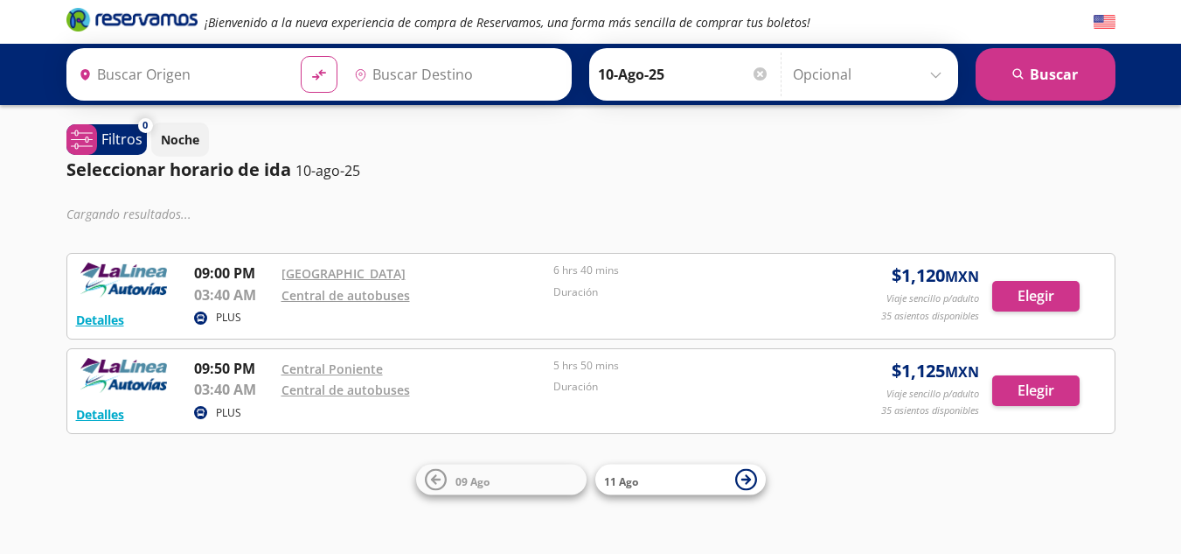
type input "[GEOGRAPHIC_DATA], [GEOGRAPHIC_DATA]"
type input "Tacámbaro, [GEOGRAPHIC_DATA]"
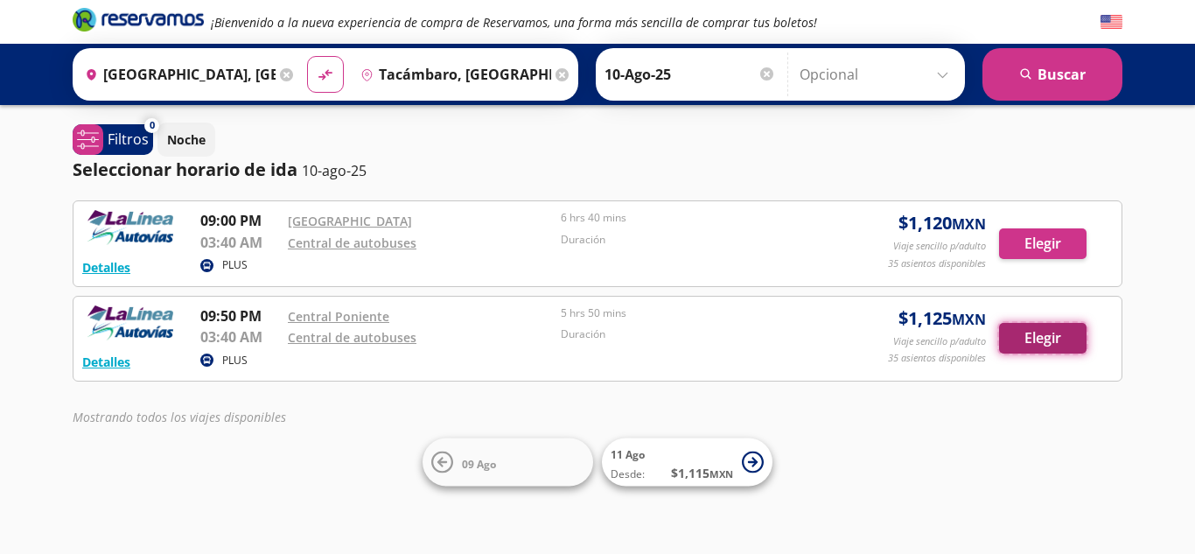
click at [1056, 337] on button "Elegir" at bounding box center [1042, 338] width 87 height 31
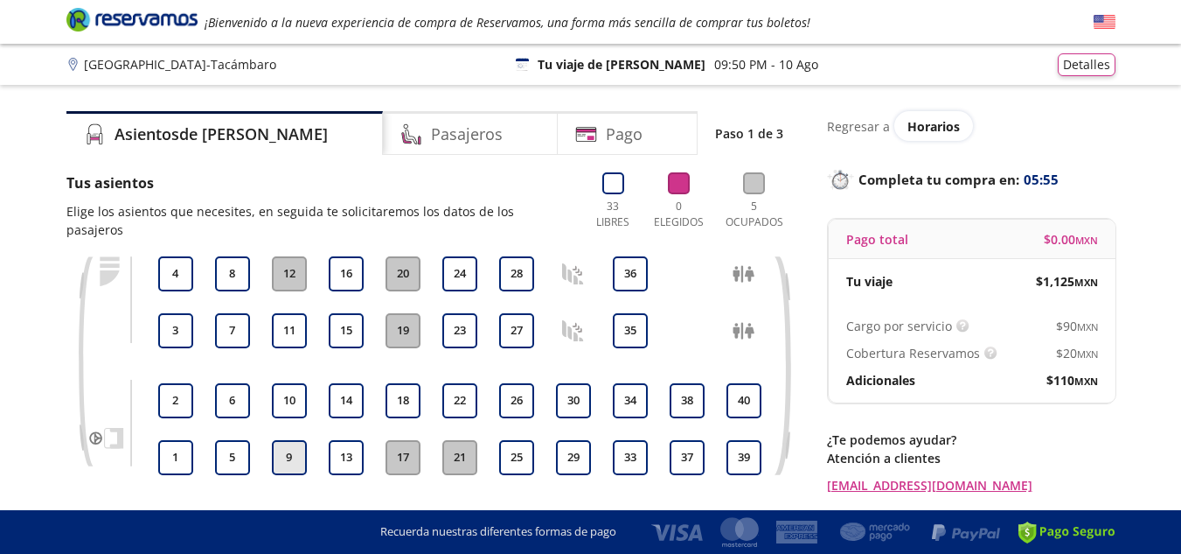
click at [290, 440] on button "9" at bounding box center [289, 457] width 35 height 35
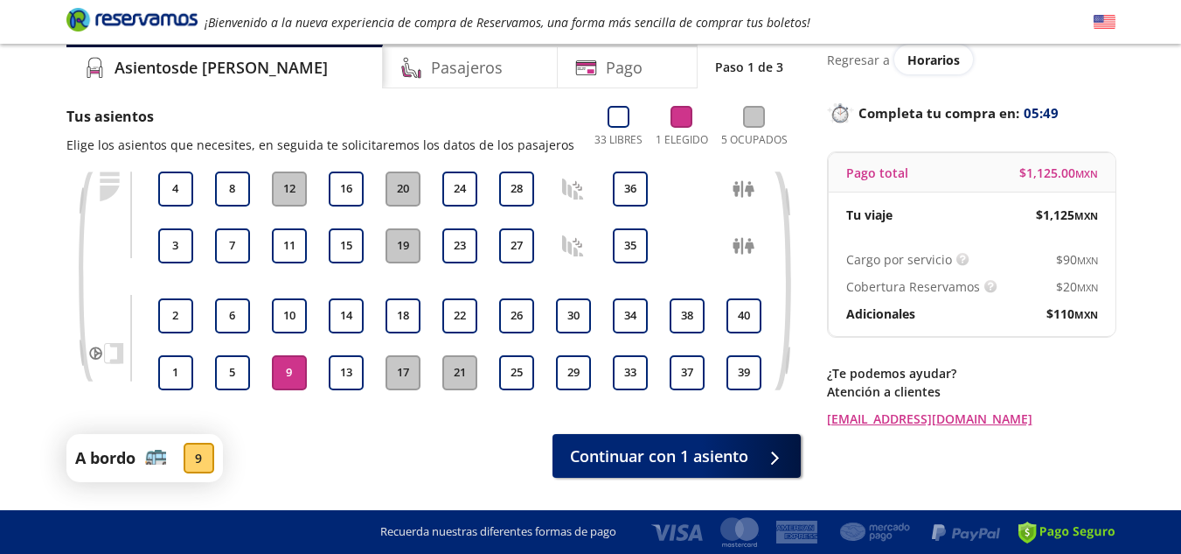
scroll to position [117, 0]
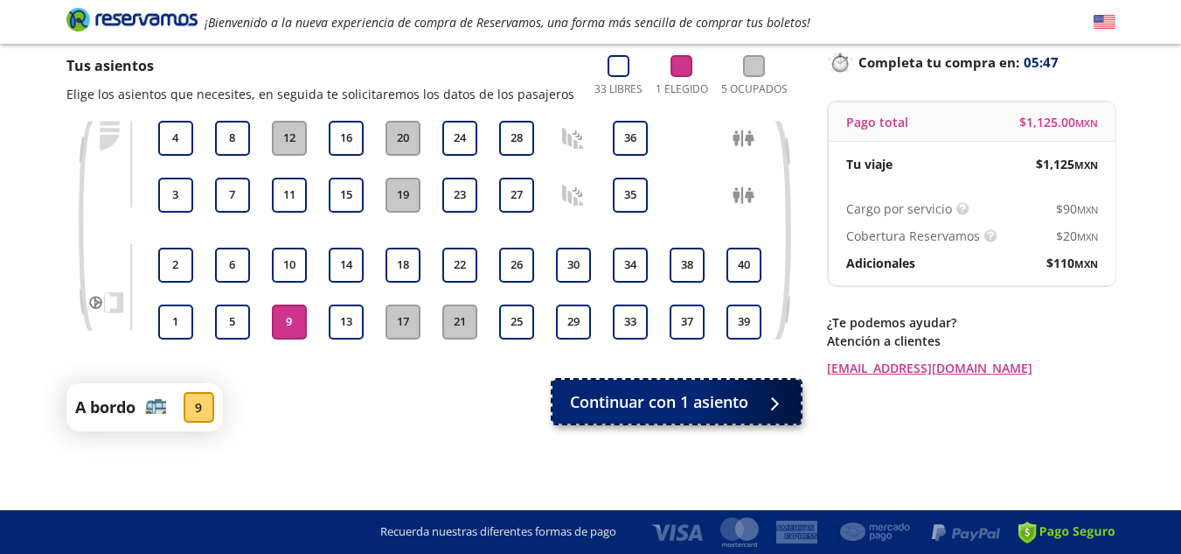
click at [718, 408] on span "Continuar con 1 asiento" at bounding box center [659, 402] width 178 height 24
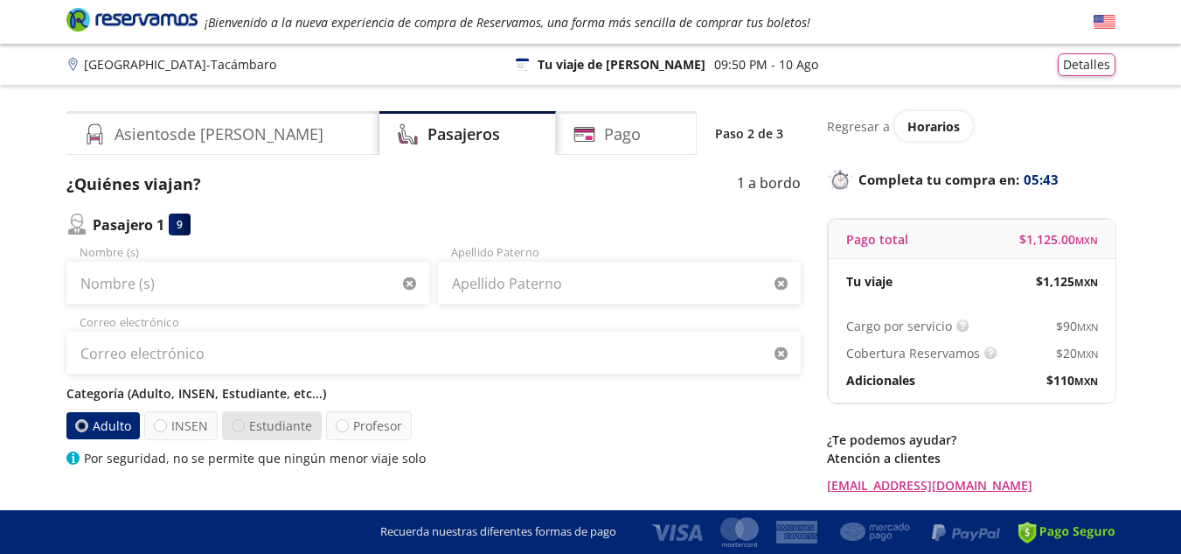
click at [239, 428] on div at bounding box center [238, 425] width 13 height 13
click at [239, 428] on input "Estudiante" at bounding box center [238, 425] width 11 height 11
radio input "true"
radio input "false"
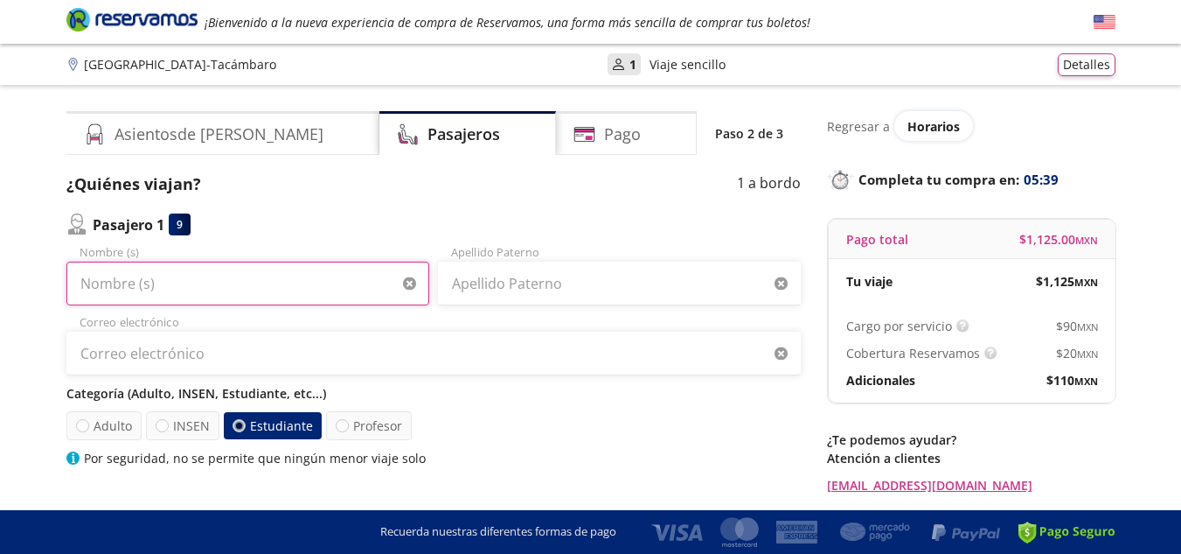
click at [182, 294] on input "Nombre (s)" at bounding box center [247, 283] width 363 height 44
type input "[PERSON_NAME]"
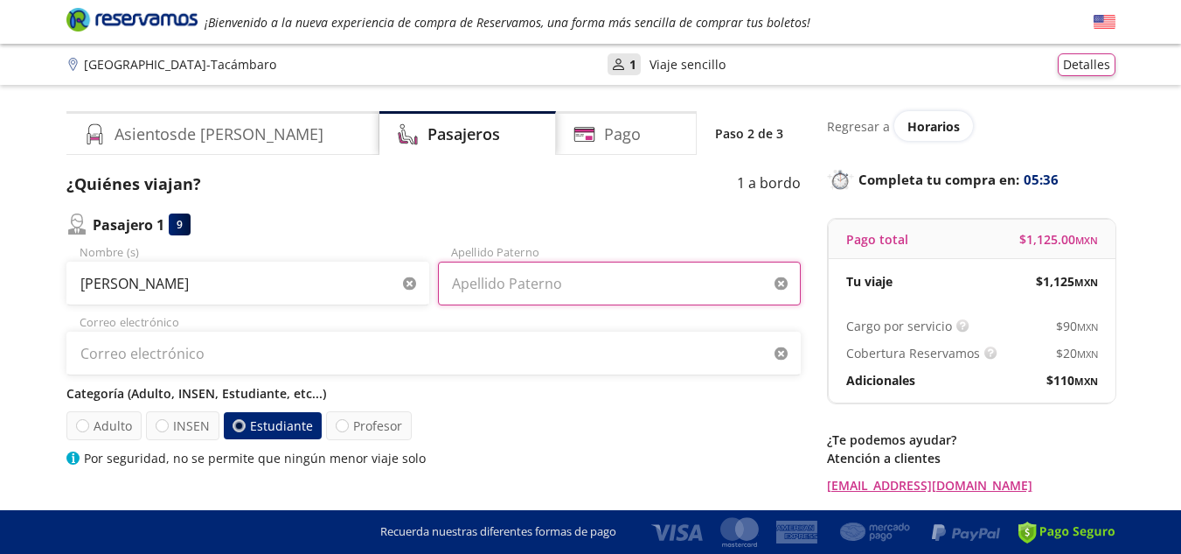
click at [597, 281] on input "Apellido Paterno" at bounding box center [619, 283] width 363 height 44
type input "[PERSON_NAME]"
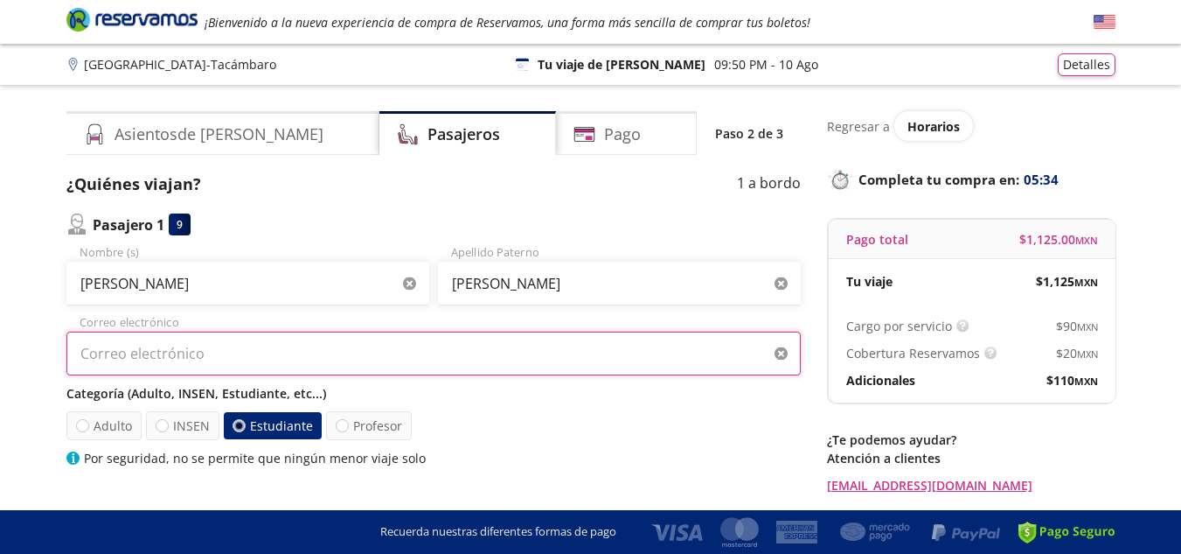
click at [192, 347] on input "Correo electrónico" at bounding box center [433, 353] width 735 height 44
type input "[EMAIL_ADDRESS][DOMAIN_NAME]"
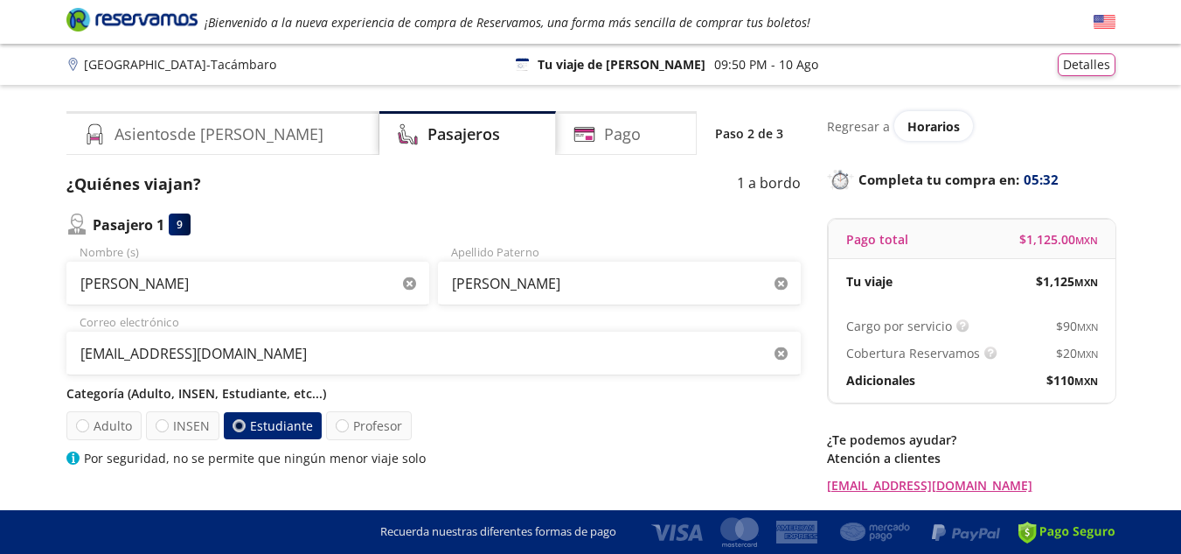
click at [618, 401] on p "Categoría (Adulto, INSEN, Estudiante, etc...)" at bounding box center [433, 393] width 735 height 18
drag, startPoint x: 1174, startPoint y: 191, endPoint x: 1194, endPoint y: 338, distance: 149.2
click at [1181, 338] on html "Group 9 Created with Sketch. Datos para la compra Ciudad de [GEOGRAPHIC_DATA] -…" at bounding box center [590, 396] width 1181 height 793
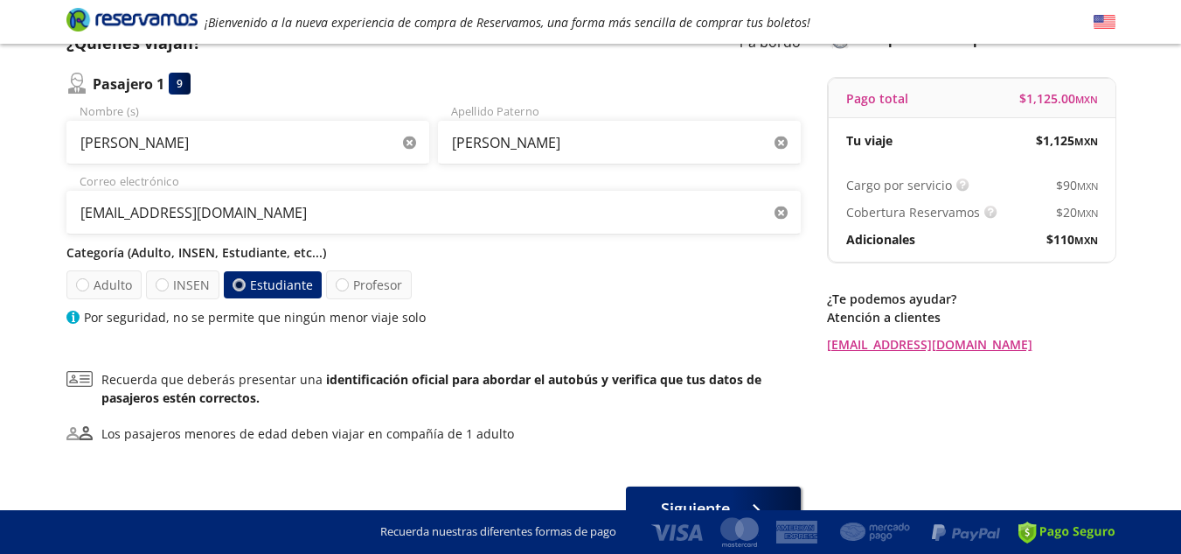
scroll to position [143, 0]
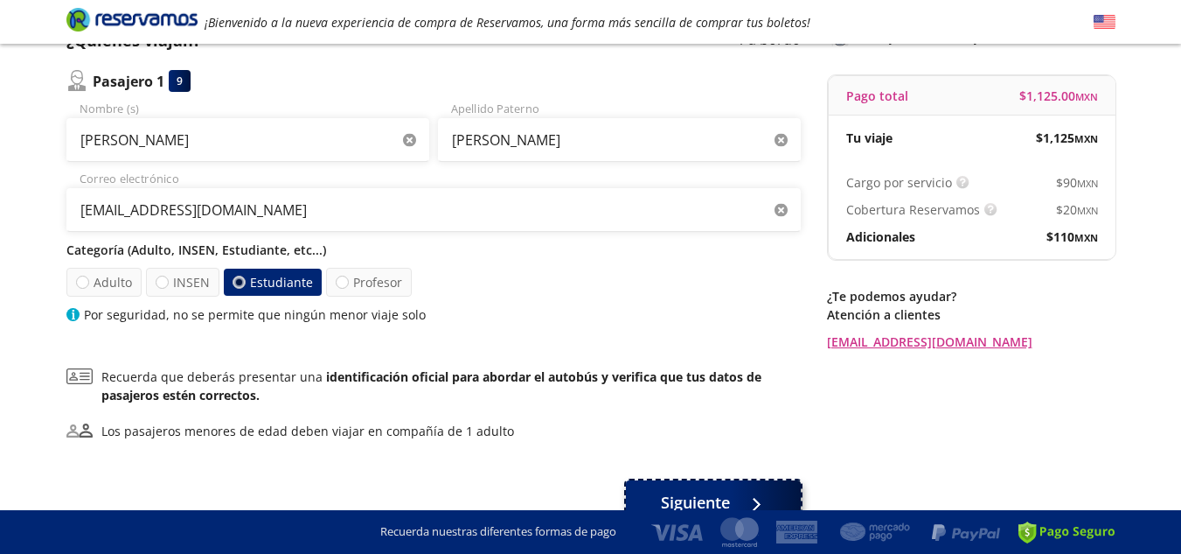
click at [730, 498] on span "Siguiente" at bounding box center [695, 503] width 69 height 24
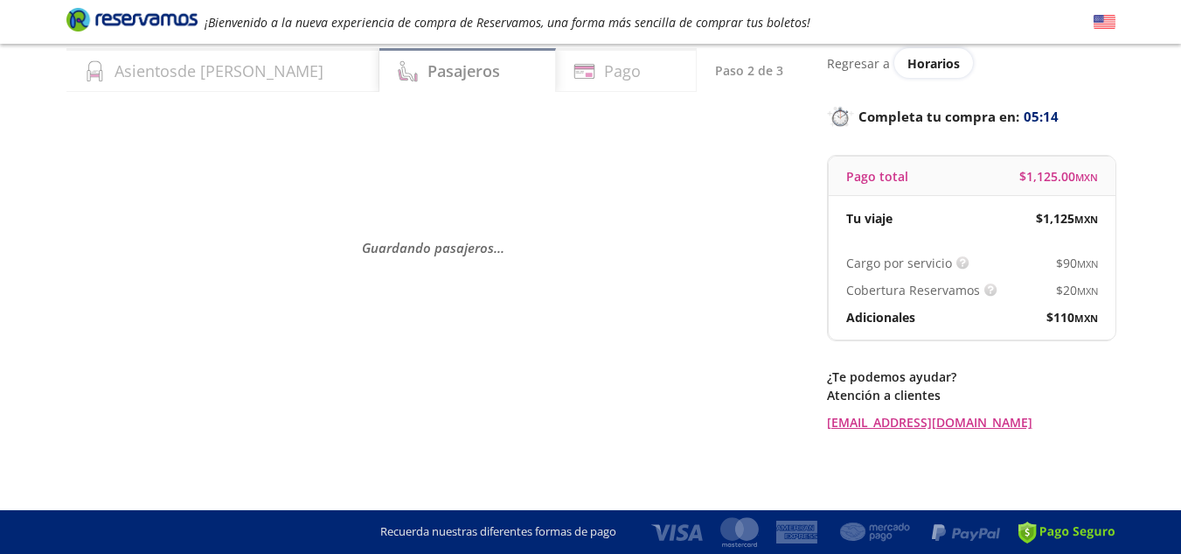
scroll to position [0, 0]
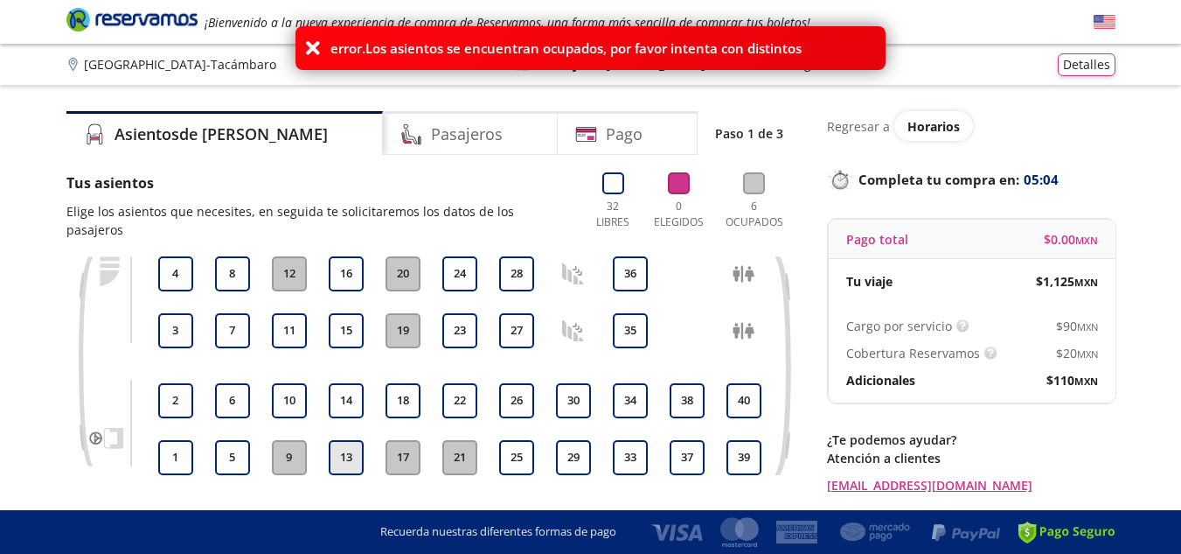
click at [339, 444] on button "13" at bounding box center [346, 457] width 35 height 35
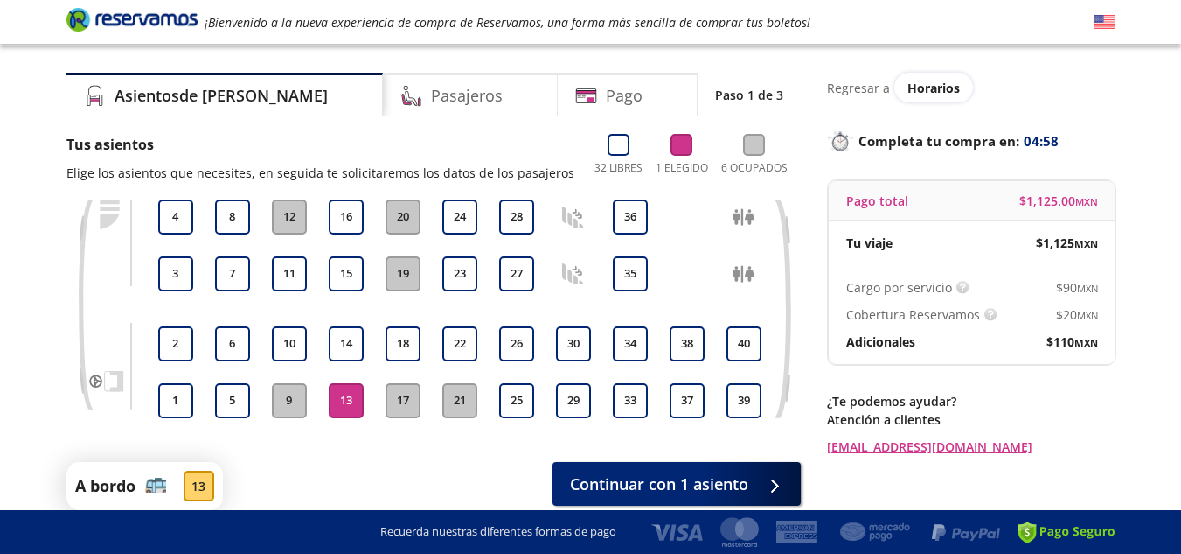
scroll to position [117, 0]
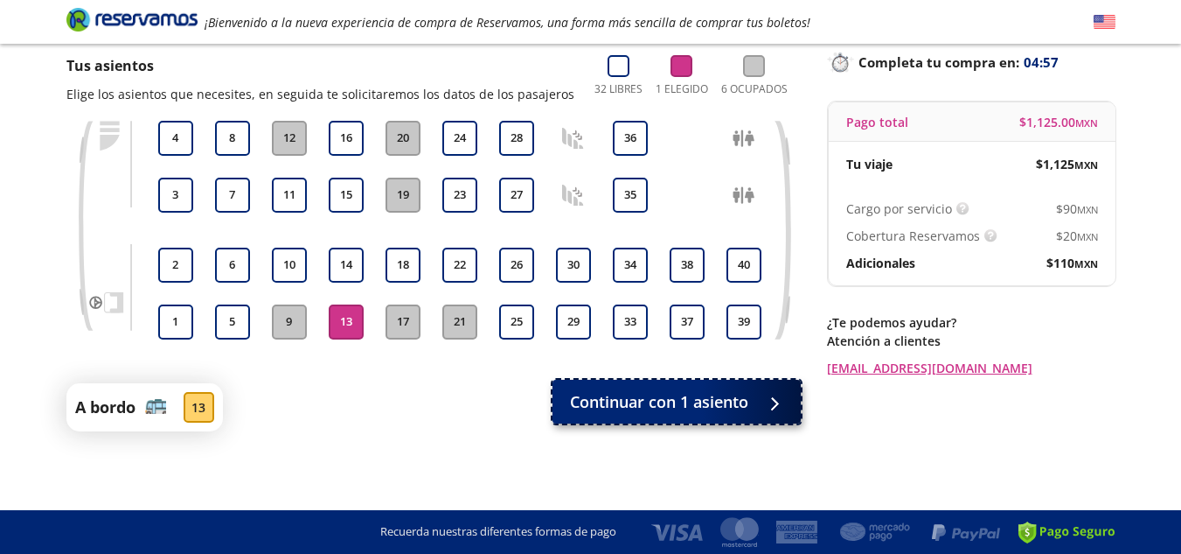
click at [719, 394] on span "Continuar con 1 asiento" at bounding box center [659, 402] width 178 height 24
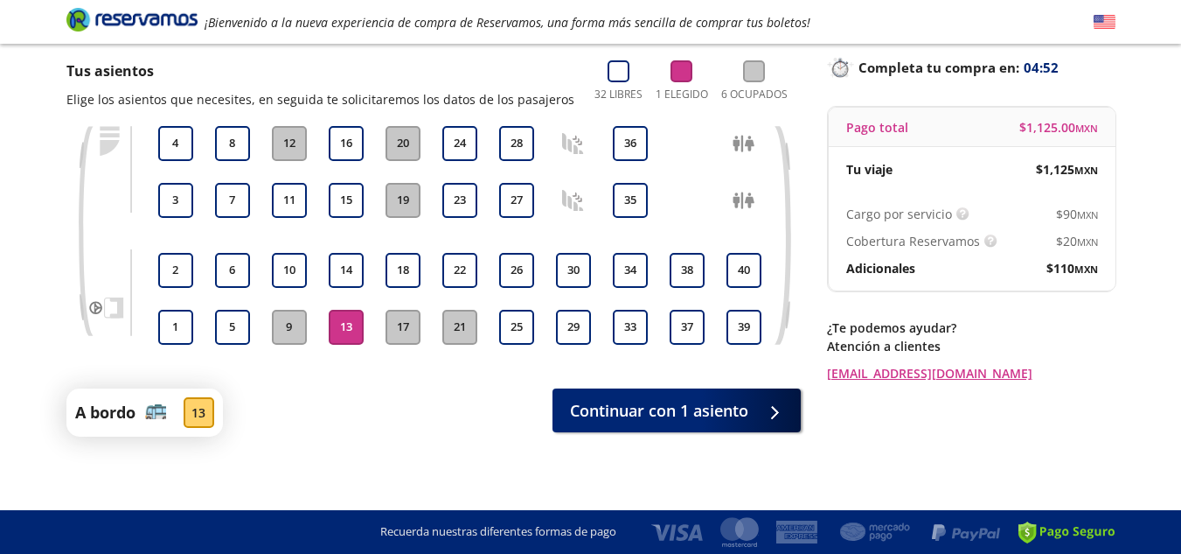
scroll to position [117, 0]
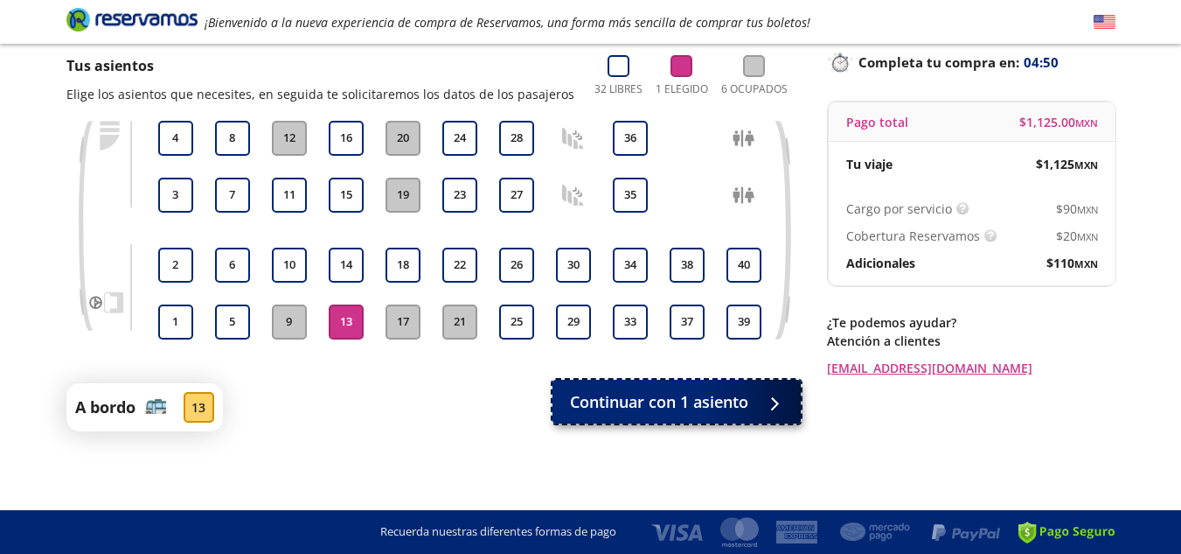
click at [651, 398] on span "Continuar con 1 asiento" at bounding box center [659, 402] width 178 height 24
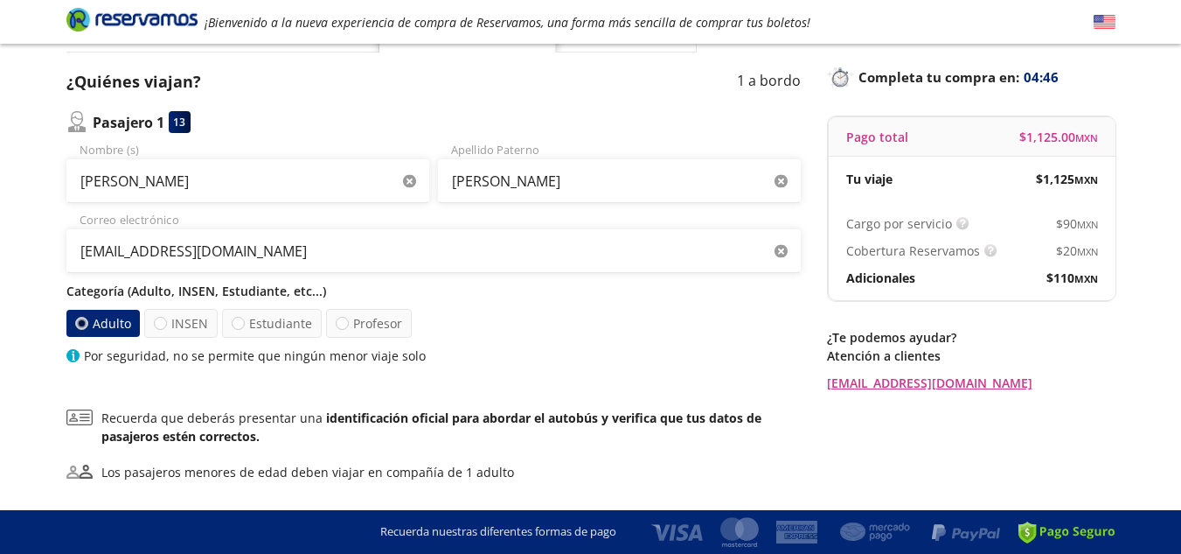
scroll to position [138, 0]
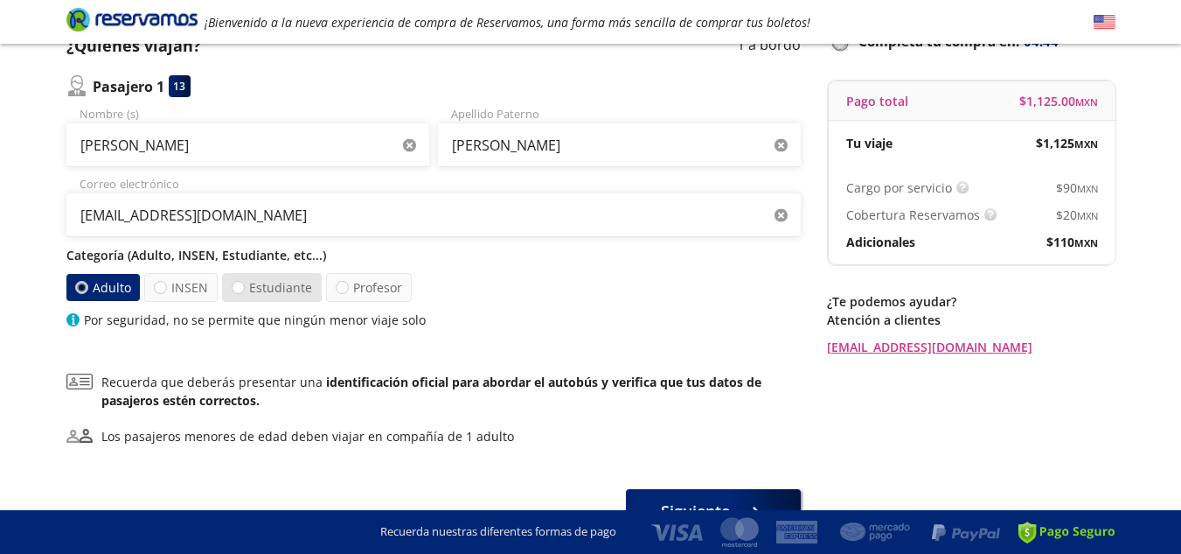
click at [233, 294] on label "Estudiante" at bounding box center [272, 287] width 100 height 29
click at [233, 293] on input "Estudiante" at bounding box center [238, 287] width 11 height 11
radio input "true"
radio input "false"
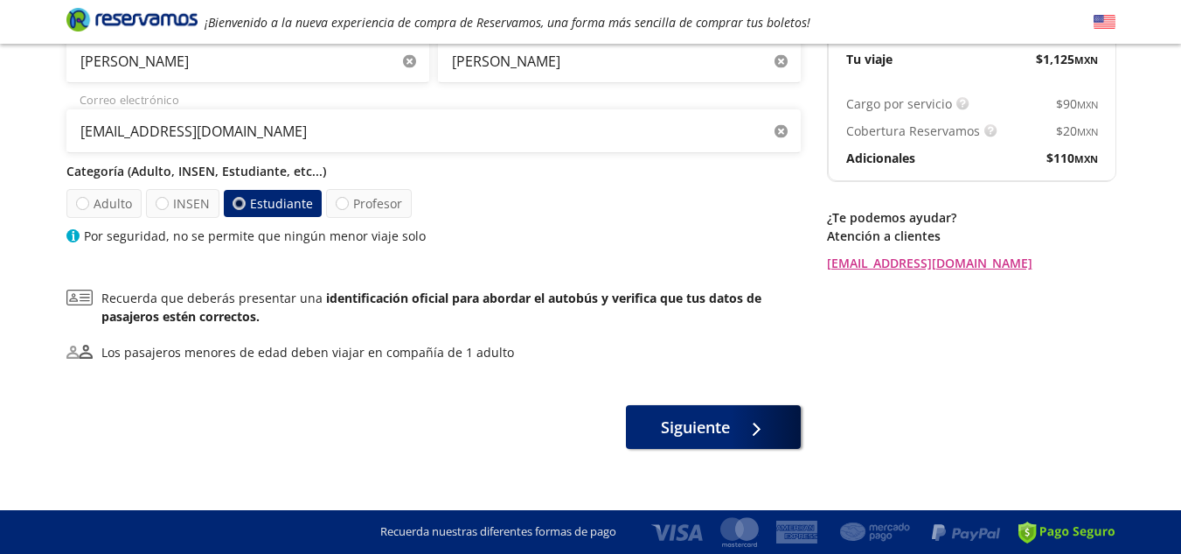
scroll to position [224, 0]
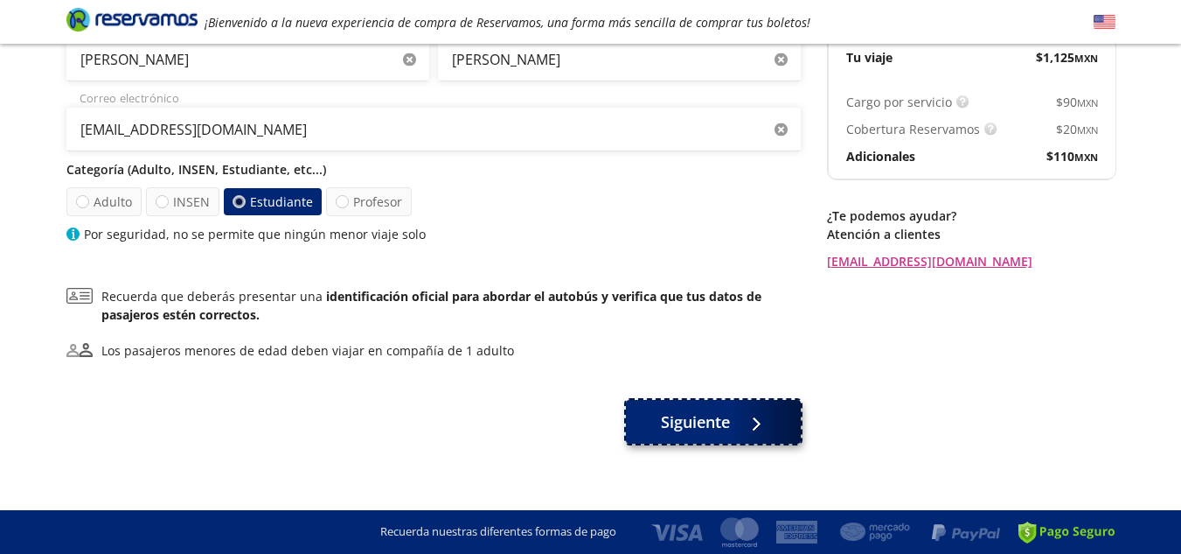
click at [742, 428] on div at bounding box center [752, 422] width 26 height 22
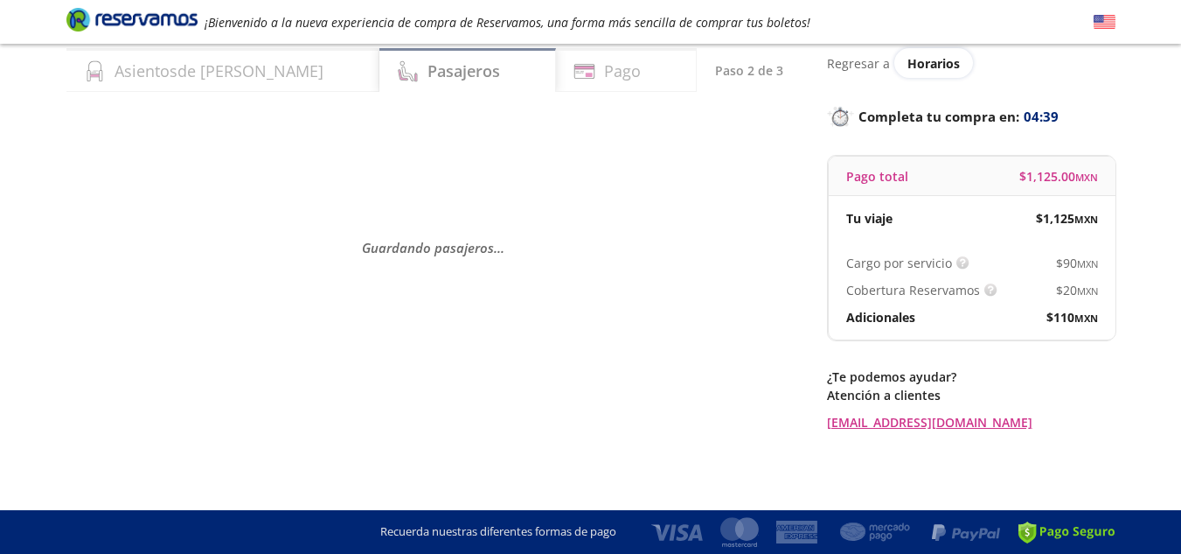
scroll to position [0, 0]
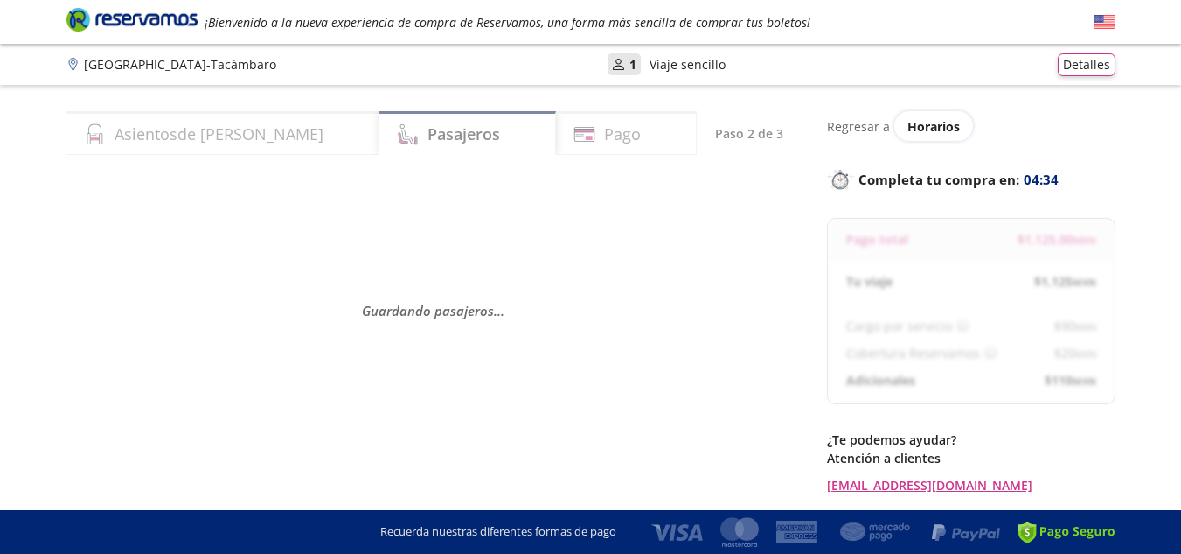
select select "MX"
